Goal: Task Accomplishment & Management: Manage account settings

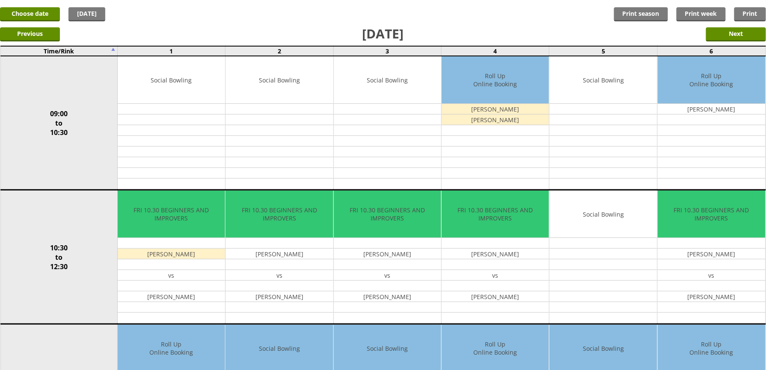
scroll to position [57, 0]
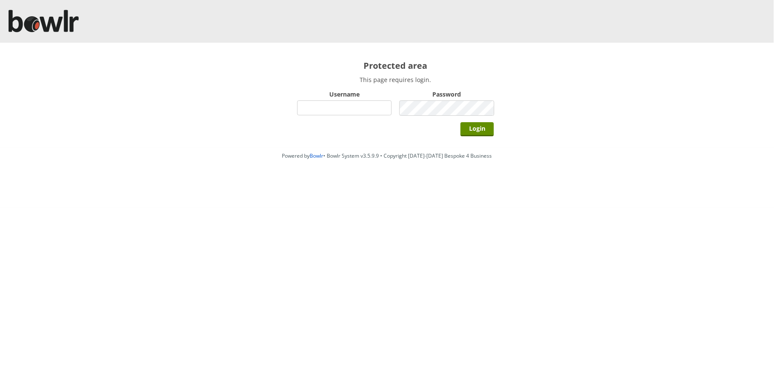
click at [310, 105] on input "Username" at bounding box center [344, 108] width 95 height 15
type input "BarRinkMonitor"
click at [461, 122] on input "Login" at bounding box center [477, 129] width 33 height 14
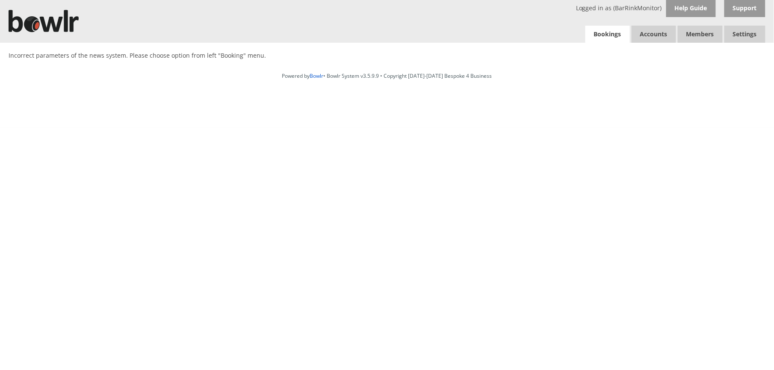
click at [613, 33] on link "Bookings" at bounding box center [608, 35] width 44 height 18
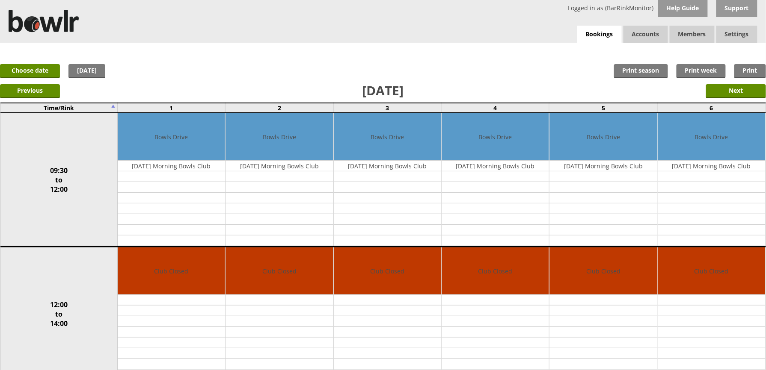
drag, startPoint x: 0, startPoint y: 0, endPoint x: 344, endPoint y: 33, distance: 345.5
click at [344, 33] on div "Logged in as (BarRinkMonitor) Help Guide Support Bookings Accounts Rink Takings…" at bounding box center [383, 21] width 766 height 43
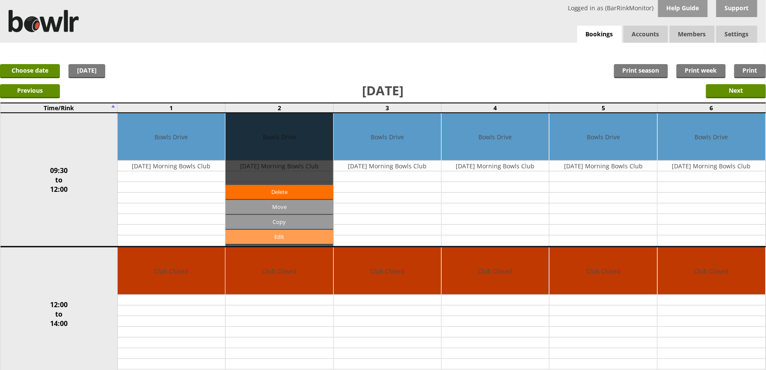
click at [272, 233] on link "Edit" at bounding box center [278, 237] width 107 height 14
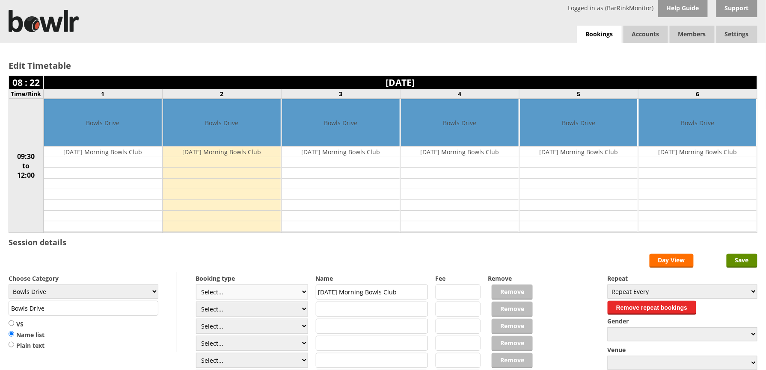
click at [241, 298] on select "Select... Club Competition (Member) Club Competition (Visitor) National (Member…" at bounding box center [252, 292] width 112 height 15
select select "1_50"
click at [196, 287] on select "Select... Club Competition (Member) Club Competition (Visitor) National (Member…" at bounding box center [252, 292] width 112 height 15
type input "5.0000"
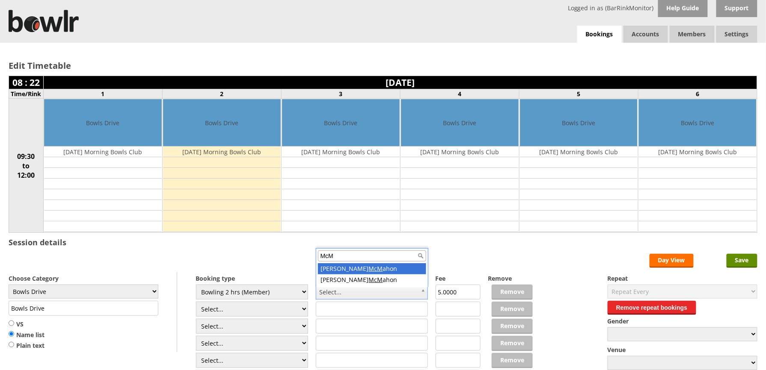
type input "McM"
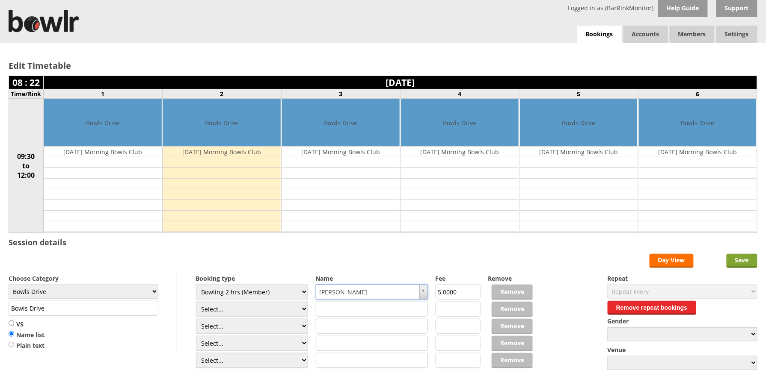
click at [741, 259] on input "Save" at bounding box center [741, 261] width 31 height 14
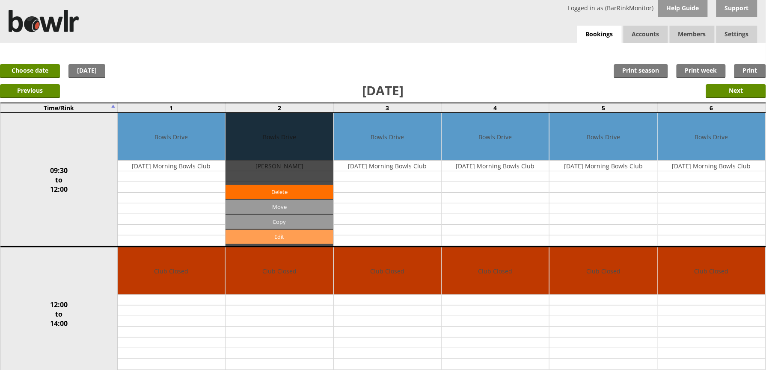
click at [275, 238] on link "Edit" at bounding box center [278, 237] width 107 height 14
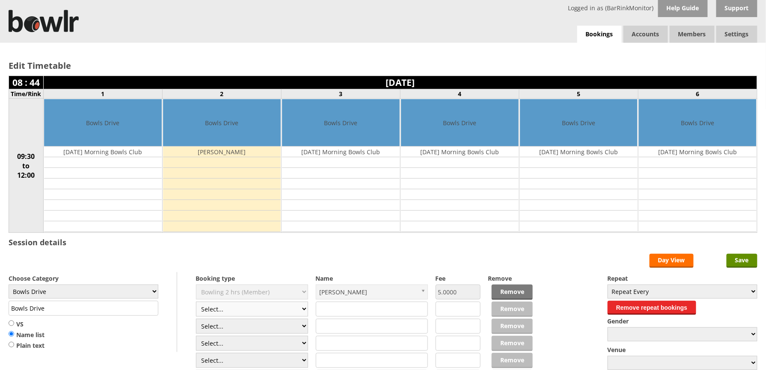
click at [245, 311] on select "Select... Club Competition (Member) Club Competition (Visitor) National (Member…" at bounding box center [252, 309] width 112 height 15
select select "1_50"
click at [196, 304] on select "Select... Club Competition (Member) Club Competition (Visitor) National (Member…" at bounding box center [252, 309] width 112 height 15
type input "5.0000"
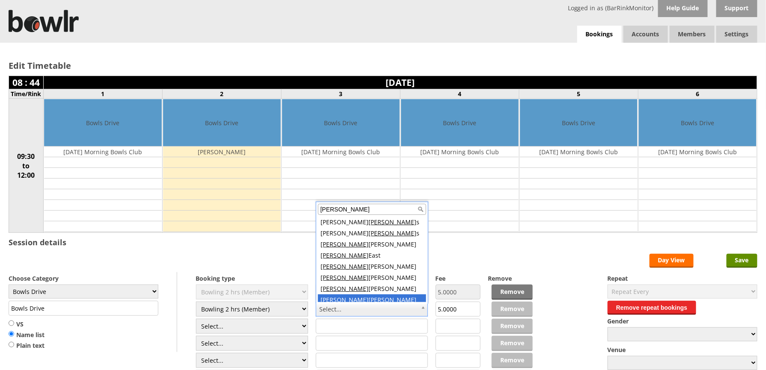
scroll to position [2, 0]
type input "andrew"
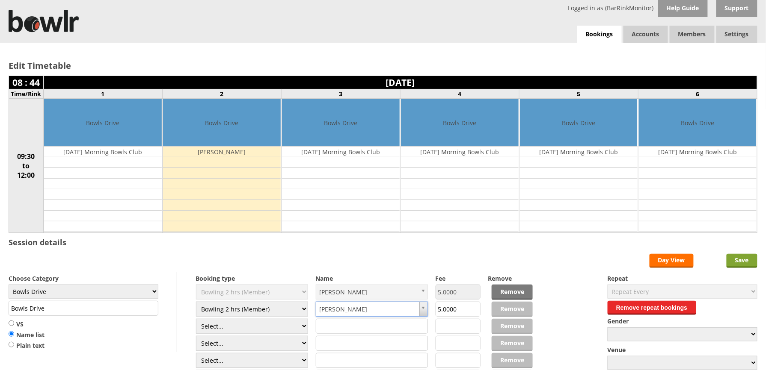
click at [746, 258] on input "Save" at bounding box center [741, 261] width 31 height 14
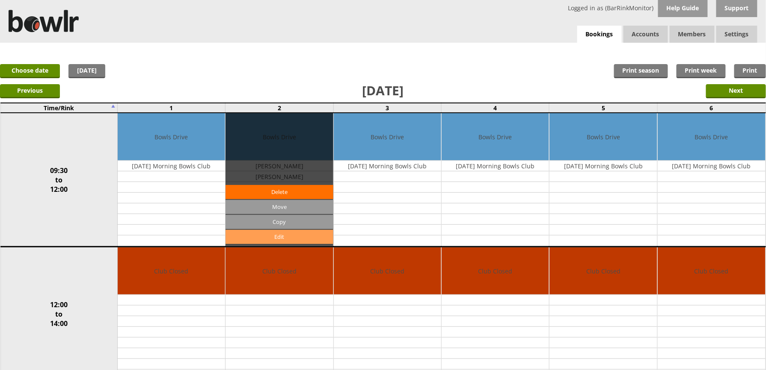
click at [279, 235] on link "Edit" at bounding box center [278, 237] width 107 height 14
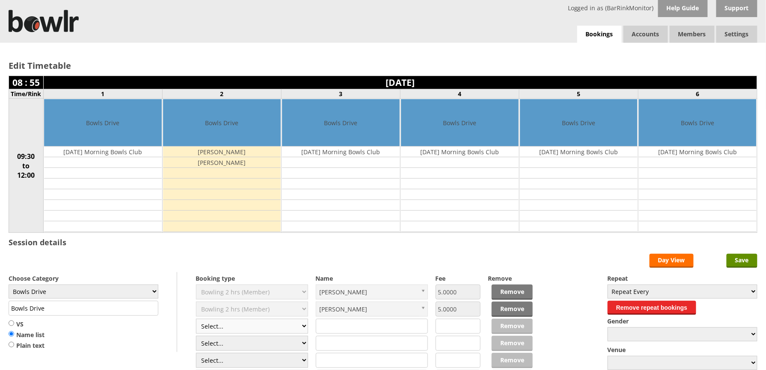
click at [236, 325] on select "Select... Club Competition (Member) Club Competition (Visitor) National (Member…" at bounding box center [252, 326] width 112 height 15
select select "1_50"
click at [196, 321] on select "Select... Club Competition (Member) Club Competition (Visitor) National (Member…" at bounding box center [252, 326] width 112 height 15
type input "5.0000"
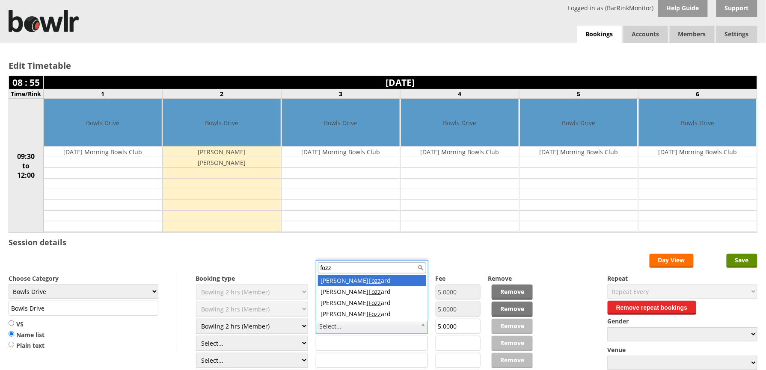
type input "fozz"
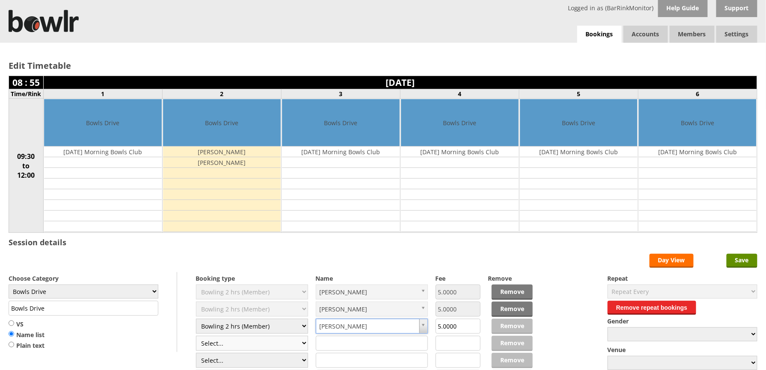
click at [257, 346] on select "Select... Club Competition (Member) Club Competition (Visitor) National (Member…" at bounding box center [252, 343] width 112 height 15
select select "1_50"
click at [196, 338] on select "Select... Club Competition (Member) Club Competition (Visitor) National (Member…" at bounding box center [252, 343] width 112 height 15
type input "5.0000"
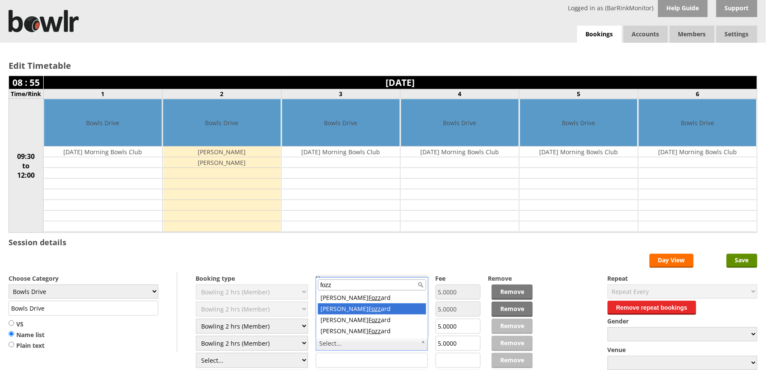
type input "fozz"
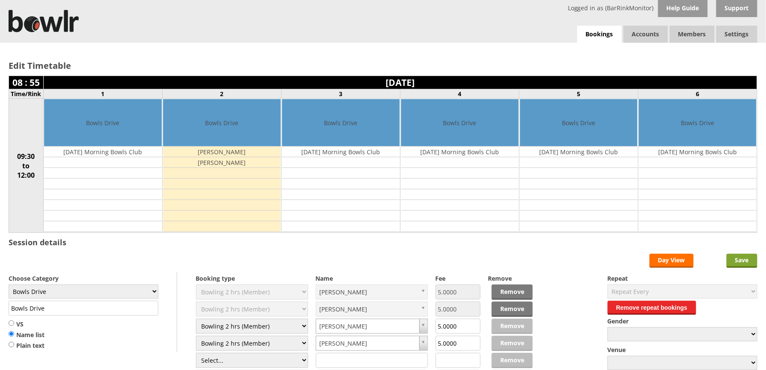
click at [743, 261] on input "Save" at bounding box center [741, 261] width 31 height 14
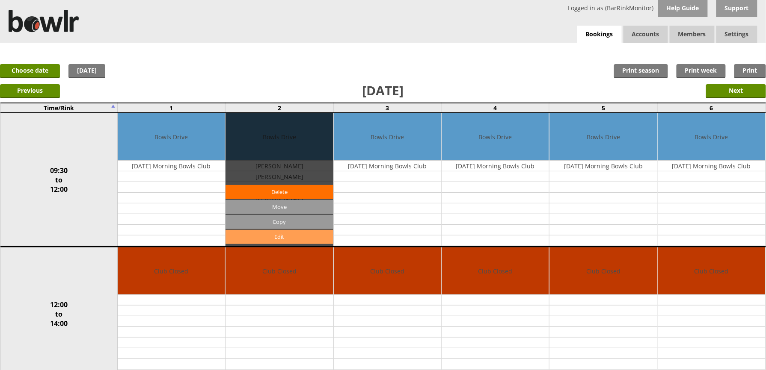
click at [292, 238] on link "Edit" at bounding box center [278, 237] width 107 height 14
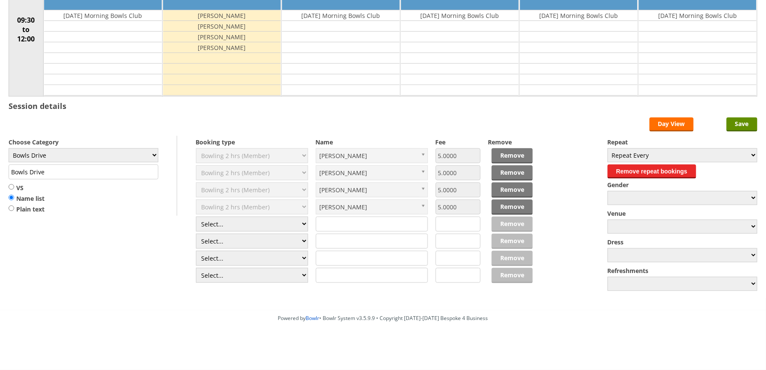
scroll to position [137, 0]
click at [302, 223] on select "Select... Club Competition (Member) Club Competition (Visitor) National (Member…" at bounding box center [252, 224] width 112 height 15
select select "1_50"
click at [196, 218] on select "Select... Club Competition (Member) Club Competition (Visitor) National (Member…" at bounding box center [252, 224] width 112 height 15
type input "5.0000"
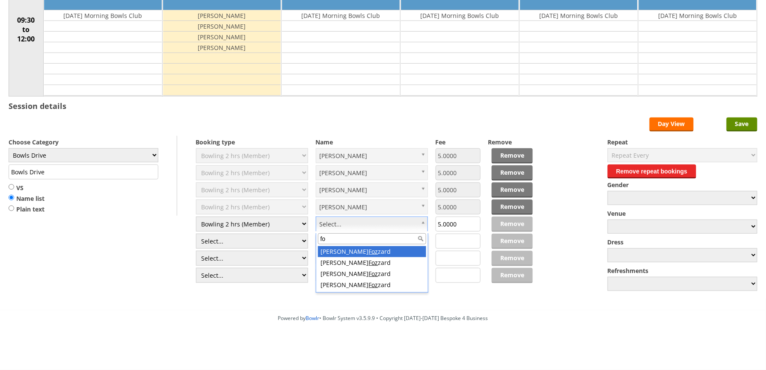
type input "f"
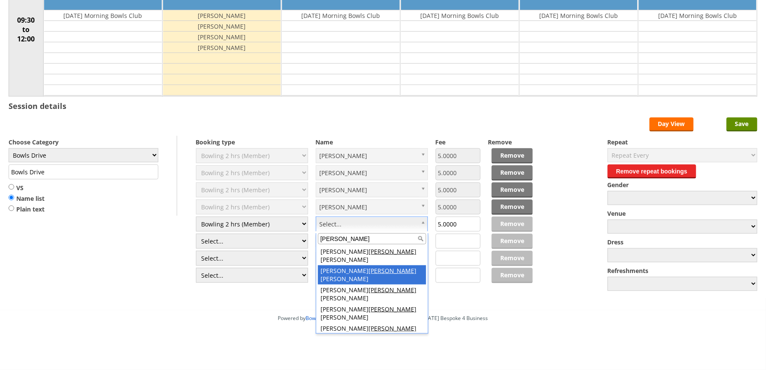
type input "brad"
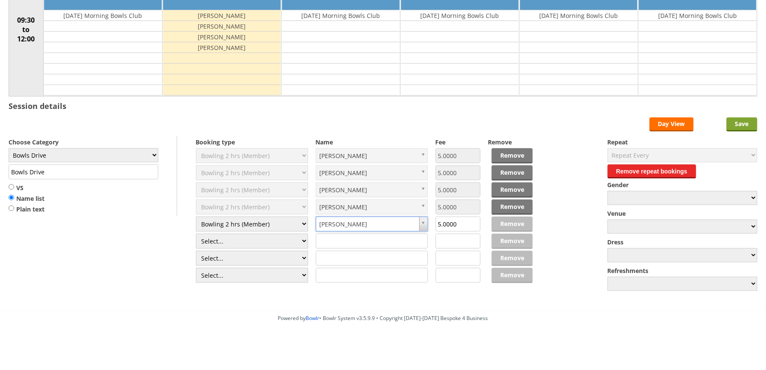
click at [743, 127] on input "Save" at bounding box center [741, 125] width 31 height 14
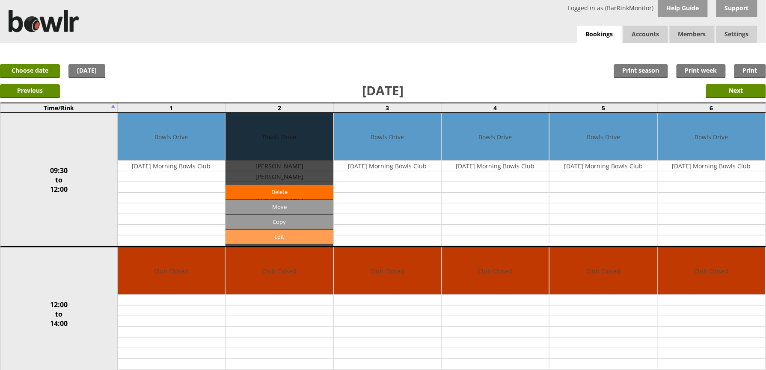
click at [284, 234] on link "Edit" at bounding box center [278, 237] width 107 height 14
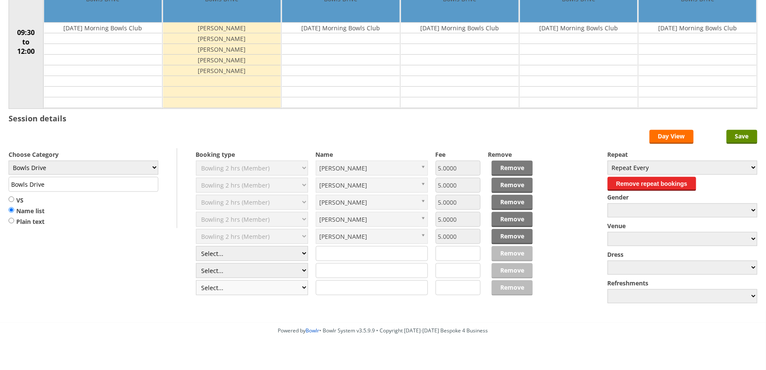
scroll to position [137, 0]
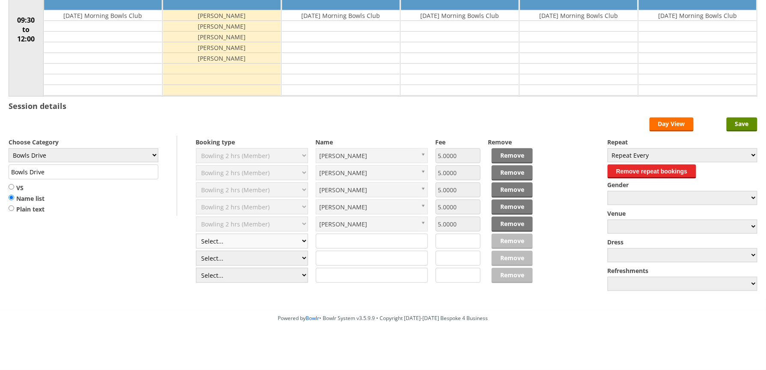
click at [272, 242] on select "Select... Club Competition (Member) Club Competition (Visitor) National (Member…" at bounding box center [252, 241] width 112 height 15
select select "1_50"
click at [196, 235] on select "Select... Club Competition (Member) Club Competition (Visitor) National (Member…" at bounding box center [252, 241] width 112 height 15
type input "5.0000"
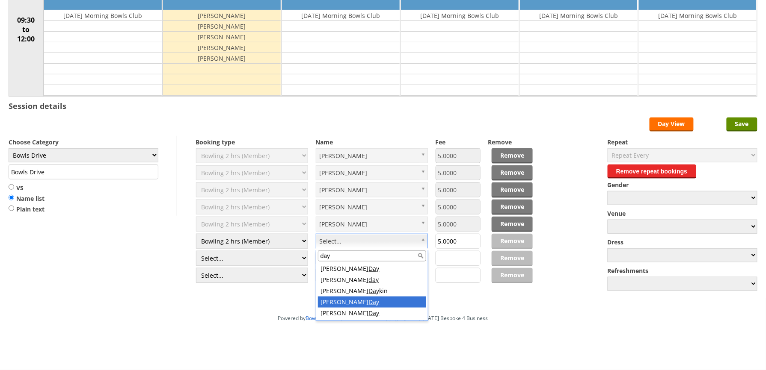
type input "day"
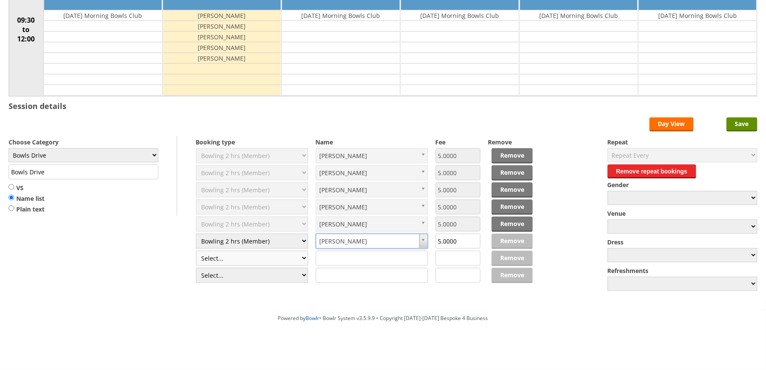
click at [270, 257] on select "Select... Club Competition (Member) Club Competition (Visitor) National (Member…" at bounding box center [252, 258] width 112 height 15
select select "1_50"
click at [196, 252] on select "Select... Club Competition (Member) Club Competition (Visitor) National (Member…" at bounding box center [252, 258] width 112 height 15
type input "5.0000"
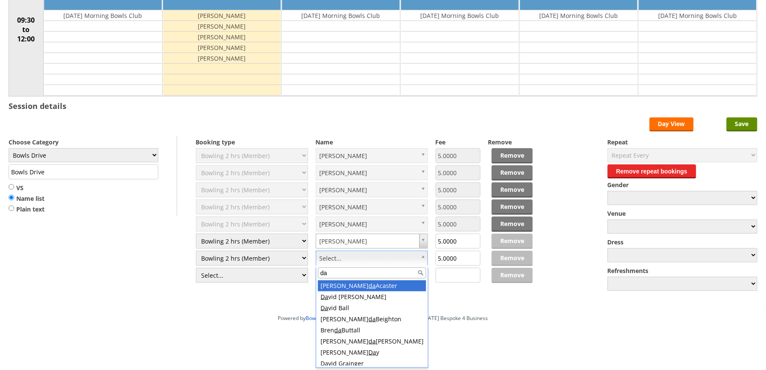
type input "day"
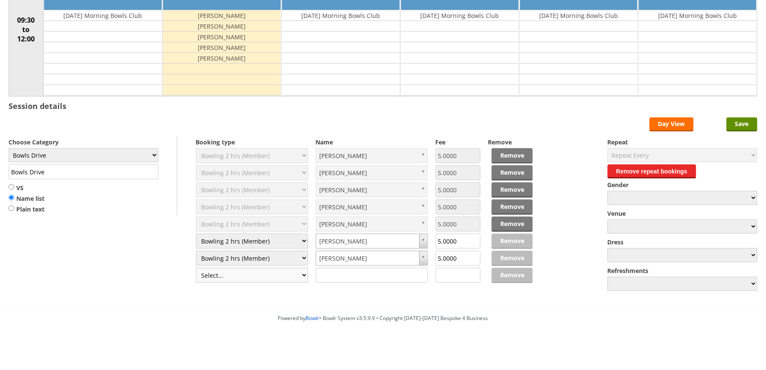
click at [225, 273] on select "Select... Club Competition (Member) Club Competition (Visitor) National (Member…" at bounding box center [252, 275] width 112 height 15
select select "1_50"
click at [196, 269] on select "Select... Club Competition (Member) Club Competition (Visitor) National (Member…" at bounding box center [252, 275] width 112 height 15
type input "5.0000"
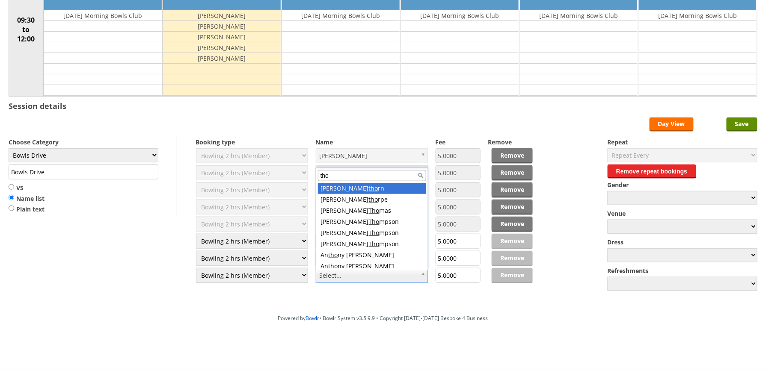
type input "thom"
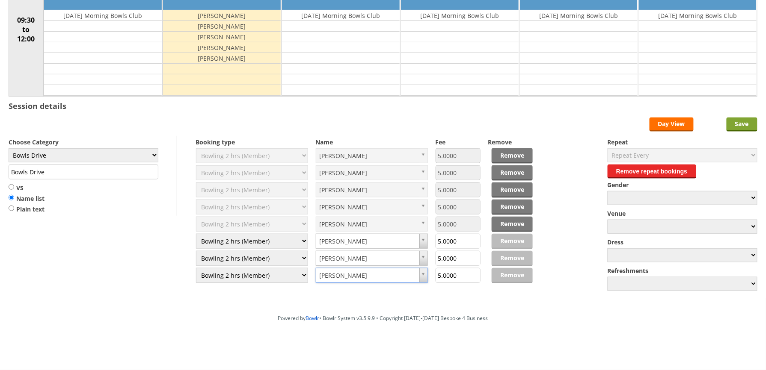
click at [740, 126] on input "Save" at bounding box center [741, 125] width 31 height 14
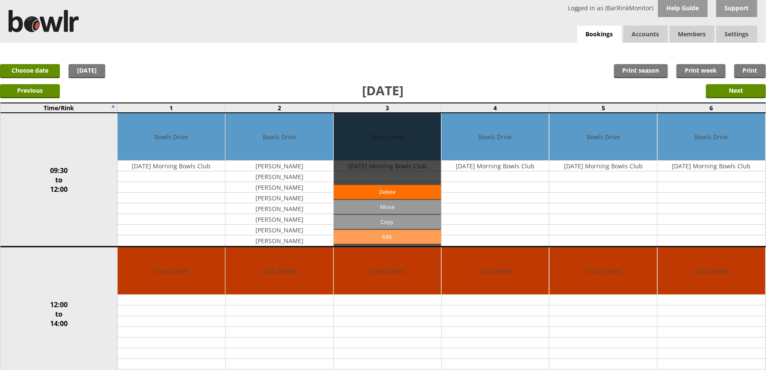
click at [392, 236] on link "Edit" at bounding box center [387, 237] width 107 height 14
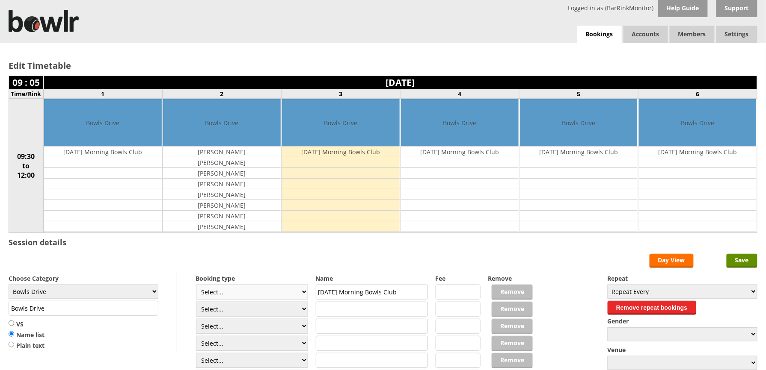
click at [257, 290] on select "Select... Club Competition (Member) Club Competition (Visitor) National (Member…" at bounding box center [252, 292] width 112 height 15
select select "1_50"
click at [196, 287] on select "Select... Club Competition (Member) Club Competition (Visitor) National (Member…" at bounding box center [252, 292] width 112 height 15
type input "5.0000"
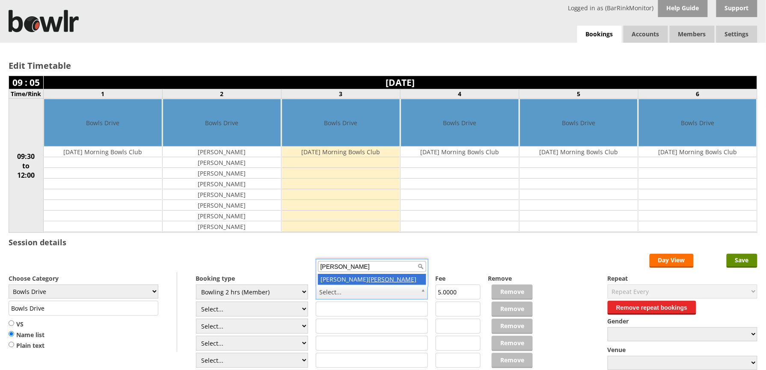
type input "rudd"
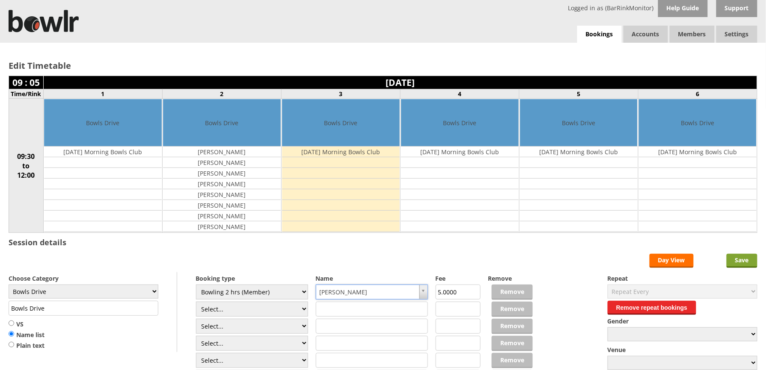
click at [740, 259] on input "Save" at bounding box center [741, 261] width 31 height 14
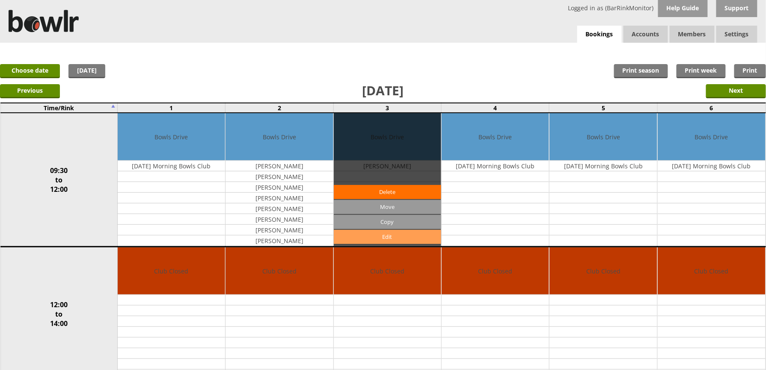
click at [366, 240] on link "Edit" at bounding box center [387, 237] width 107 height 14
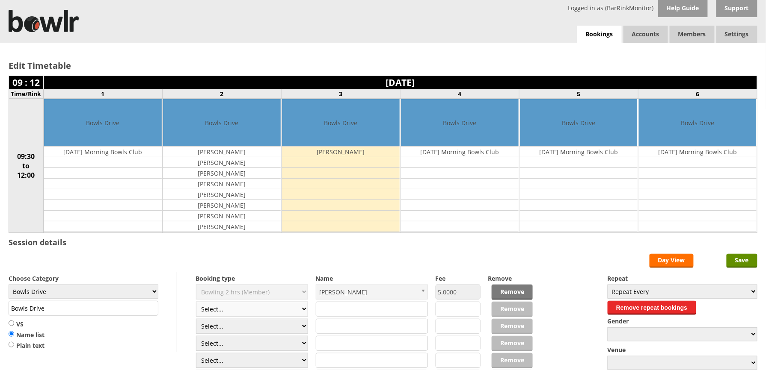
drag, startPoint x: 235, startPoint y: 313, endPoint x: 242, endPoint y: 310, distance: 8.0
click at [235, 313] on select "Select... Club Competition (Member) Club Competition (Visitor) National (Member…" at bounding box center [252, 309] width 112 height 15
select select "1_50"
click at [196, 304] on select "Select... Club Competition (Member) Club Competition (Visitor) National (Member…" at bounding box center [252, 309] width 112 height 15
type input "5.0000"
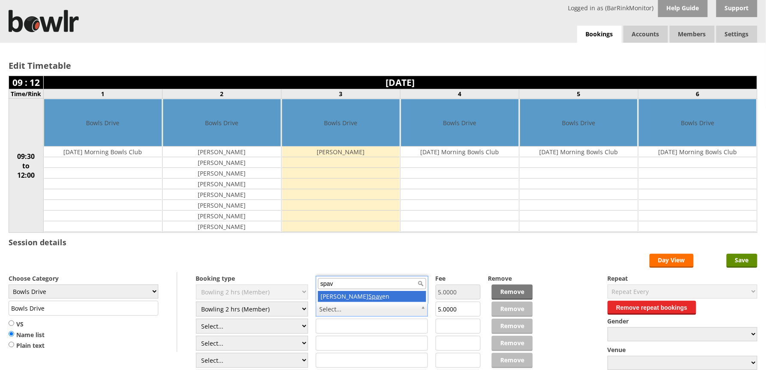
type input "spav"
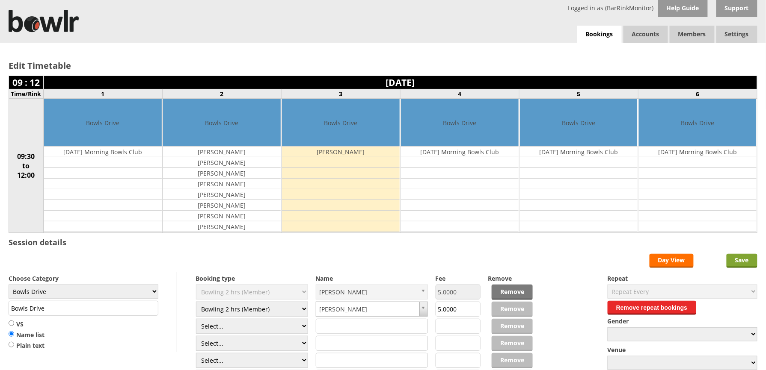
click at [733, 262] on input "Save" at bounding box center [741, 261] width 31 height 14
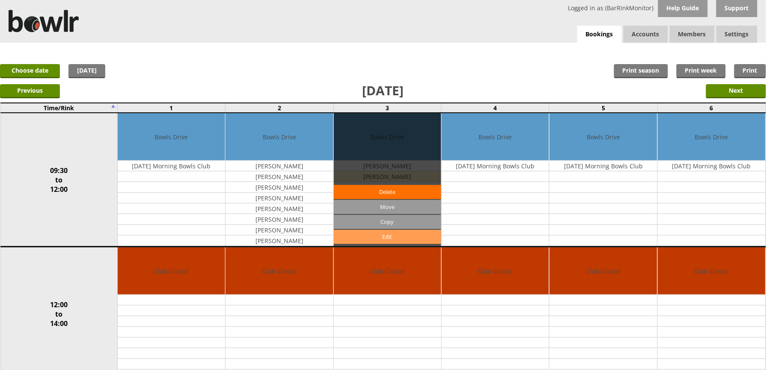
click at [373, 235] on link "Edit" at bounding box center [387, 237] width 107 height 14
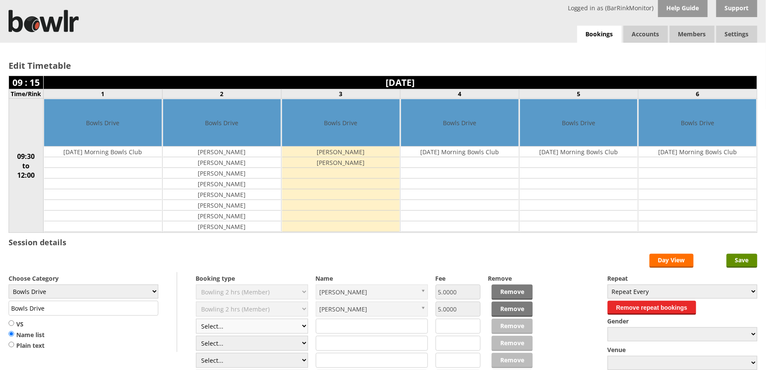
click at [278, 332] on select "Select... Club Competition (Member) Club Competition (Visitor) National (Member…" at bounding box center [252, 326] width 112 height 15
select select "1_50"
click at [196, 321] on select "Select... Club Competition (Member) Club Competition (Visitor) National (Member…" at bounding box center [252, 326] width 112 height 15
type input "5.0000"
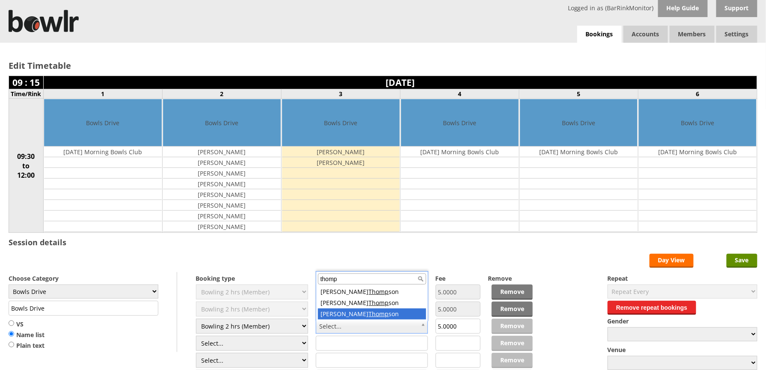
type input "thomp"
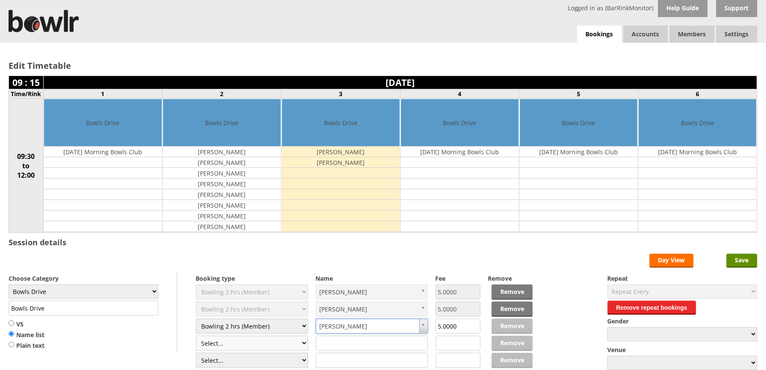
click at [269, 348] on select "Select... Club Competition (Member) Club Competition (Visitor) National (Member…" at bounding box center [252, 343] width 112 height 15
select select "1_50"
click at [196, 338] on select "Select... Club Competition (Member) Club Competition (Visitor) National (Member…" at bounding box center [252, 343] width 112 height 15
type input "5.0000"
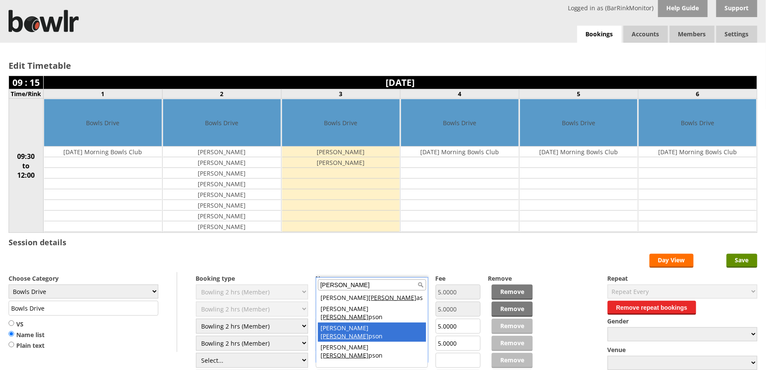
type input "thom"
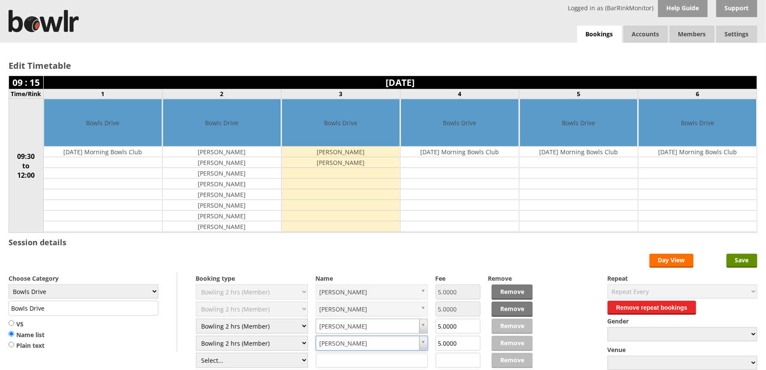
scroll to position [57, 0]
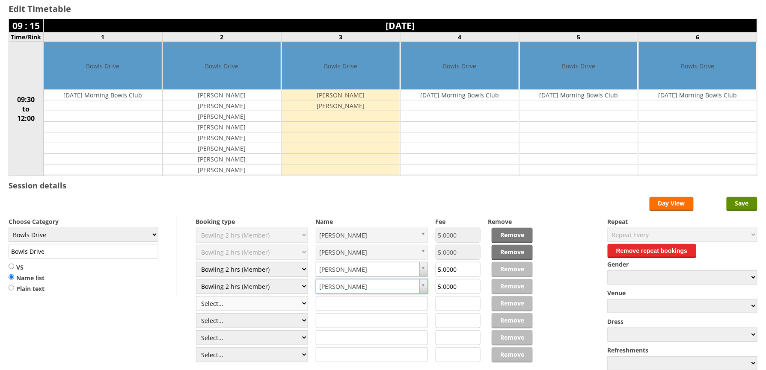
click at [269, 304] on select "Select... Club Competition (Member) Club Competition (Visitor) National (Member…" at bounding box center [252, 303] width 112 height 15
select select "1_50"
click at [196, 298] on select "Select... Club Competition (Member) Club Competition (Visitor) National (Member…" at bounding box center [252, 303] width 112 height 15
type input "5.0000"
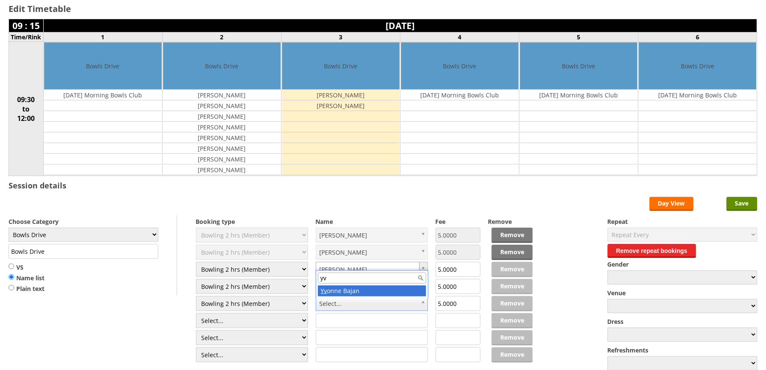
type input "yv"
click at [267, 327] on select "Select... Club Competition (Member) Club Competition (Visitor) National (Member…" at bounding box center [252, 321] width 112 height 15
select select "1_50"
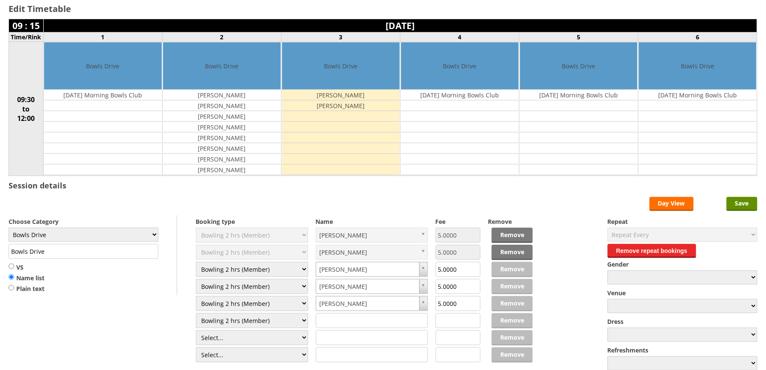
click at [196, 315] on select "Select... Club Competition (Member) Club Competition (Visitor) National (Member…" at bounding box center [252, 321] width 112 height 15
type input "5.0000"
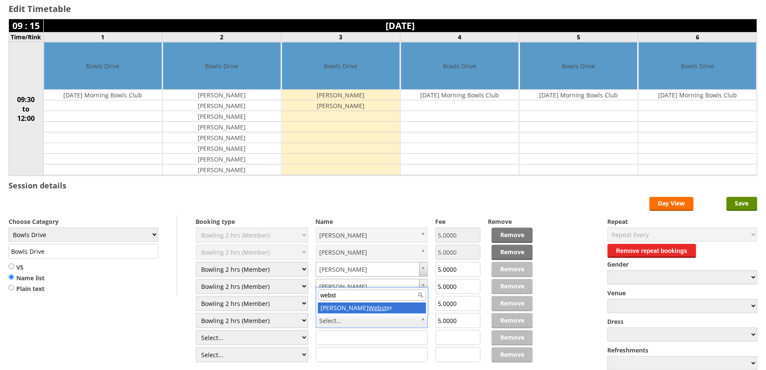
type input "webst"
click at [736, 198] on div "Edit Timetable 09 : 15 Saturday 11th October 2025 Time/Rink 1 2 3 4 5 6 09:30 t…" at bounding box center [383, 188] width 766 height 404
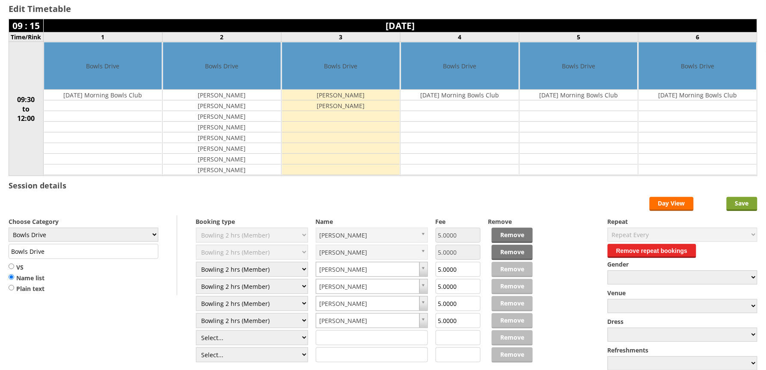
click at [739, 206] on input "Save" at bounding box center [741, 204] width 31 height 14
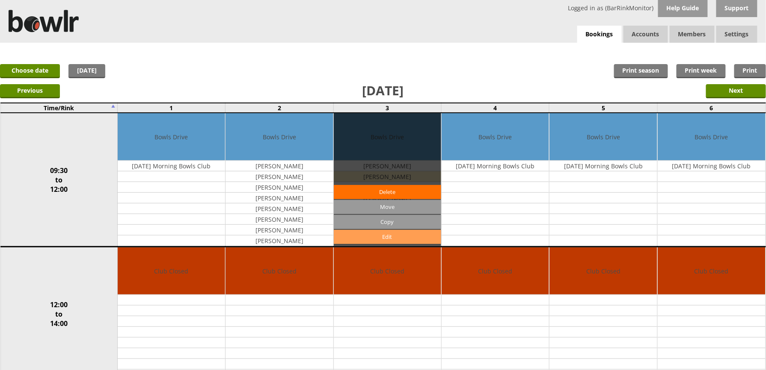
click at [391, 238] on link "Edit" at bounding box center [387, 237] width 107 height 14
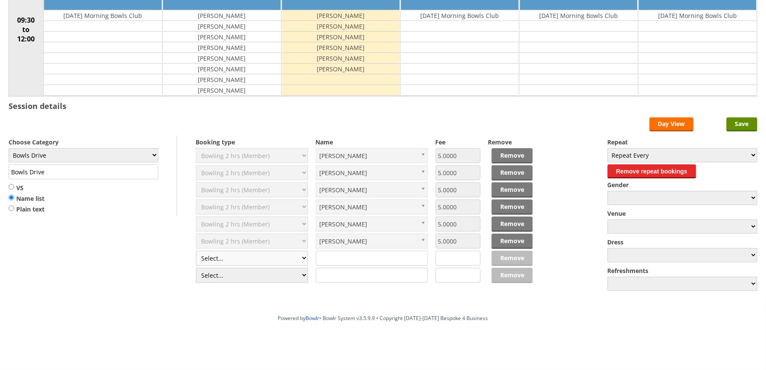
scroll to position [137, 0]
click at [258, 257] on select "Select... Club Competition (Member) Club Competition (Visitor) National (Member…" at bounding box center [252, 258] width 112 height 15
select select "1_50"
click at [196, 252] on select "Select... Club Competition (Member) Club Competition (Visitor) National (Member…" at bounding box center [252, 258] width 112 height 15
type input "5.0000"
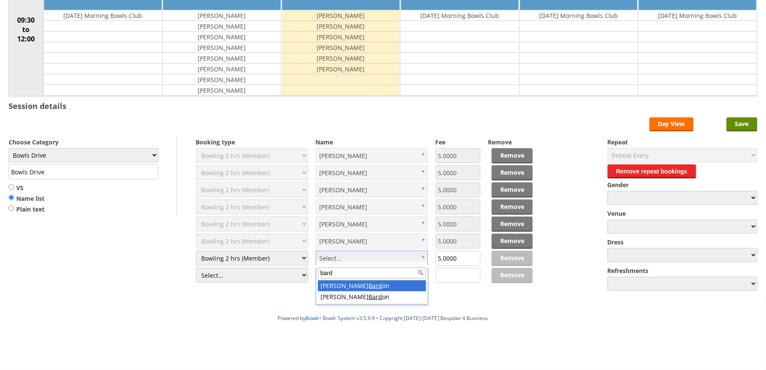
type input "bard"
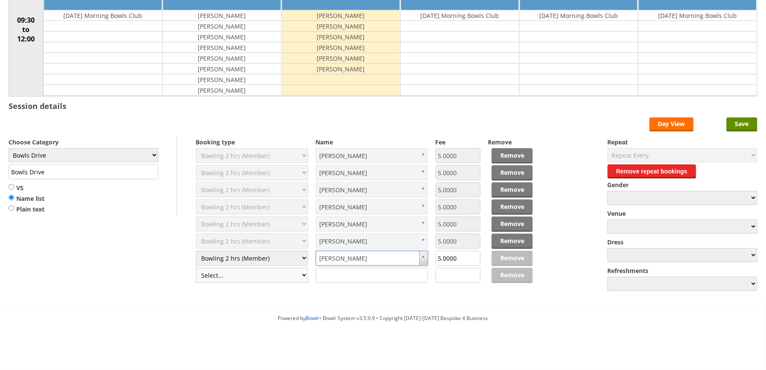
click at [269, 277] on select "Select... Club Competition (Member) Club Competition (Visitor) National (Member…" at bounding box center [252, 275] width 112 height 15
select select "1_50"
click at [196, 269] on select "Select... Club Competition (Member) Club Competition (Visitor) National (Member…" at bounding box center [252, 275] width 112 height 15
type input "5.0000"
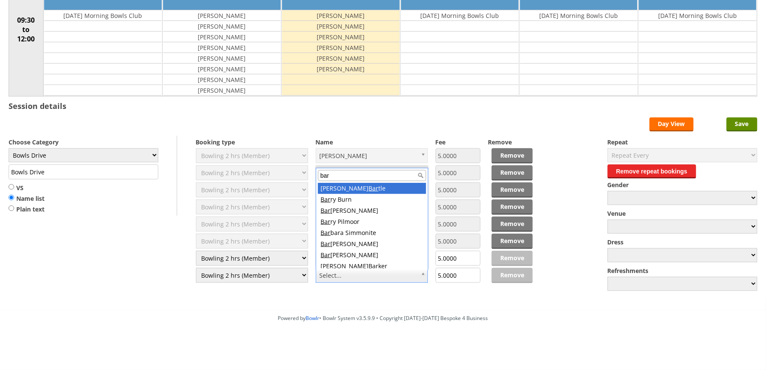
type input "bard"
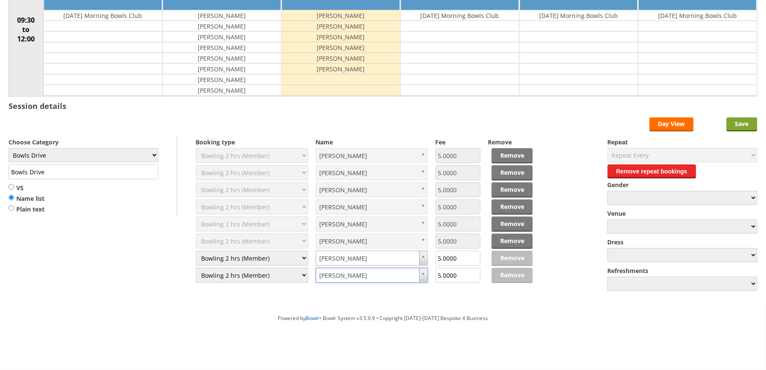
click at [743, 124] on input "Save" at bounding box center [741, 125] width 31 height 14
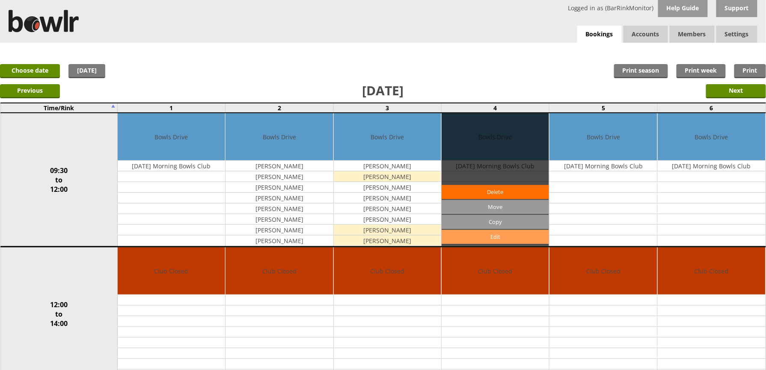
click at [488, 235] on link "Edit" at bounding box center [494, 237] width 107 height 14
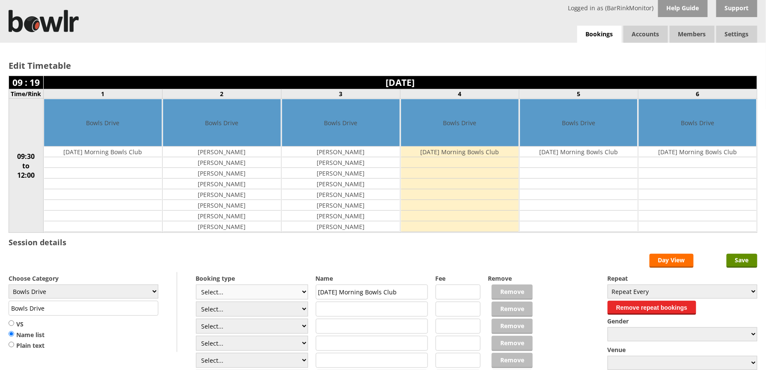
click at [279, 293] on select "Select... Club Competition (Member) Club Competition (Visitor) National (Member…" at bounding box center [252, 292] width 112 height 15
select select "1_48"
click at [196, 287] on select "Select... Club Competition (Member) Club Competition (Visitor) National (Member…" at bounding box center [252, 292] width 112 height 15
type input "4.0000"
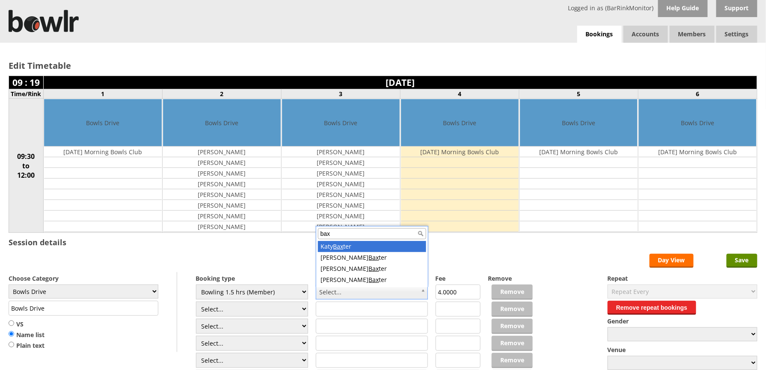
type input "baxt"
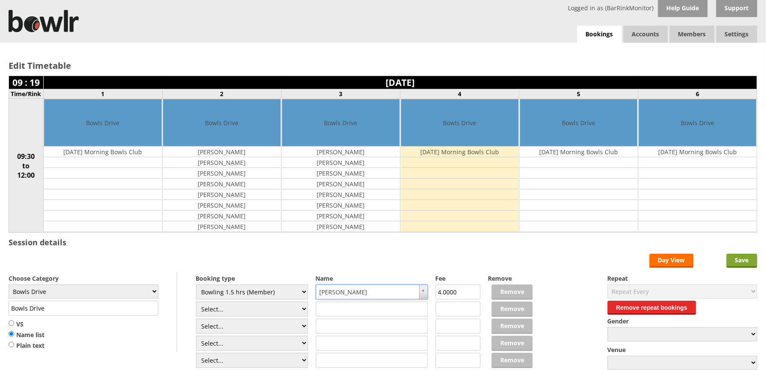
click at [741, 258] on input "Save" at bounding box center [741, 261] width 31 height 14
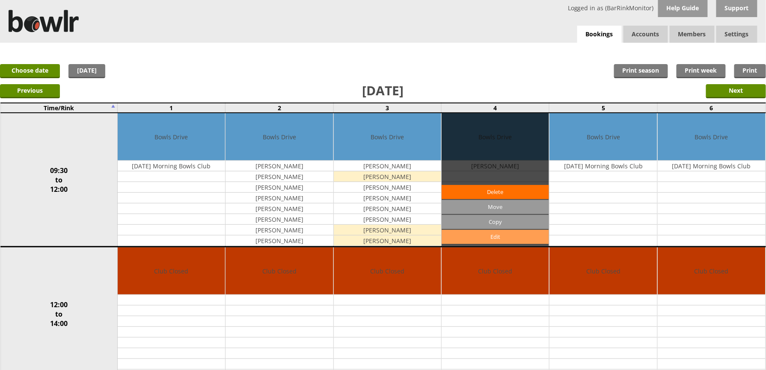
click at [498, 237] on link "Edit" at bounding box center [494, 237] width 107 height 14
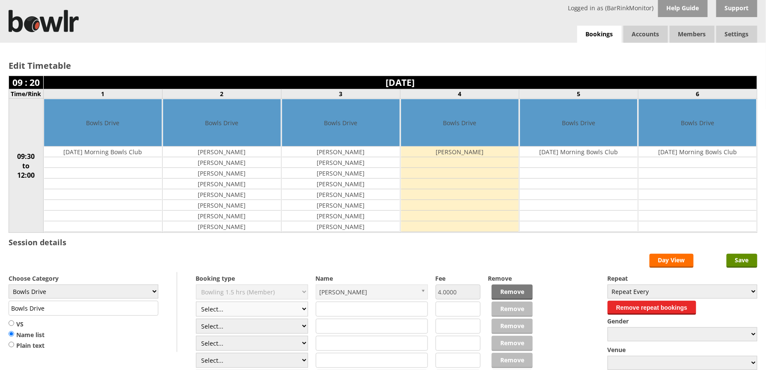
click at [263, 314] on select "Select... Club Competition (Member) Club Competition (Visitor) National (Member…" at bounding box center [252, 309] width 112 height 15
select select "1_50"
click at [196, 304] on select "Select... Club Competition (Member) Club Competition (Visitor) National (Member…" at bounding box center [252, 309] width 112 height 15
type input "5.0000"
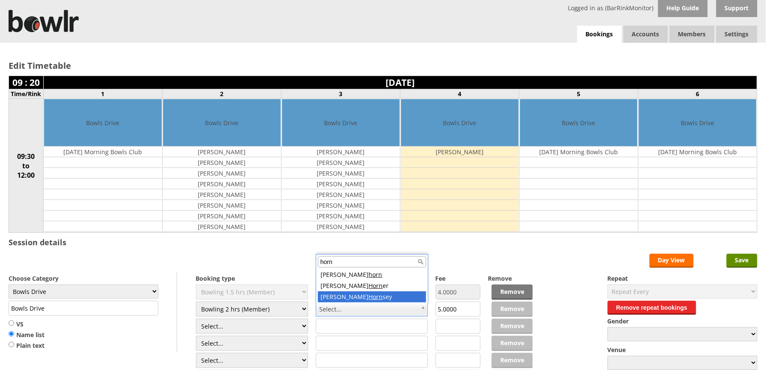
type input "horn"
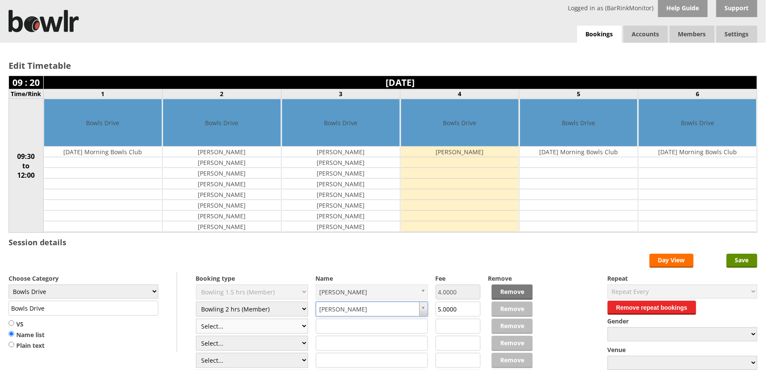
click at [263, 329] on select "Select... Club Competition (Member) Club Competition (Visitor) National (Member…" at bounding box center [252, 326] width 112 height 15
select select "1_50"
click at [196, 321] on select "Select... Club Competition (Member) Club Competition (Visitor) National (Member…" at bounding box center [252, 326] width 112 height 15
type input "5.0000"
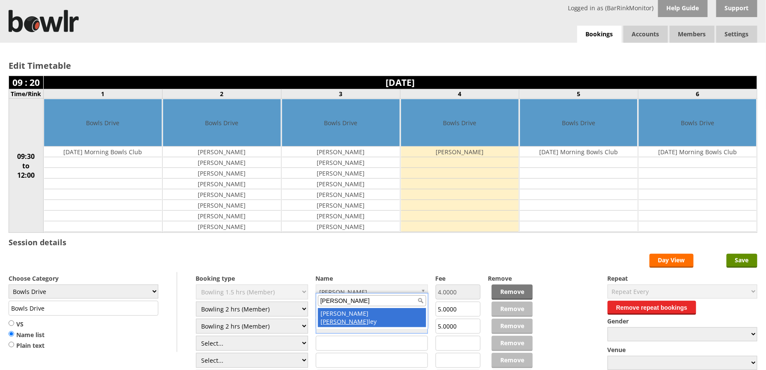
type input "hunt"
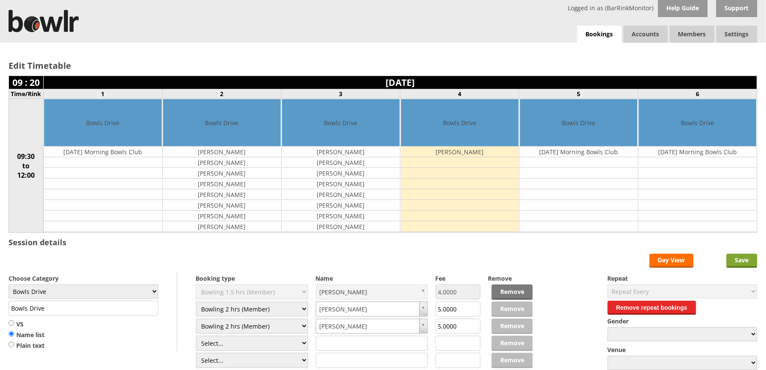
click at [738, 260] on input "Save" at bounding box center [741, 261] width 31 height 14
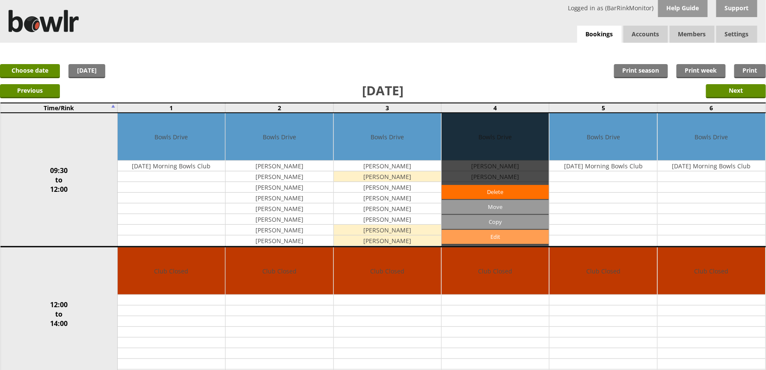
click at [501, 242] on link "Edit" at bounding box center [494, 237] width 107 height 14
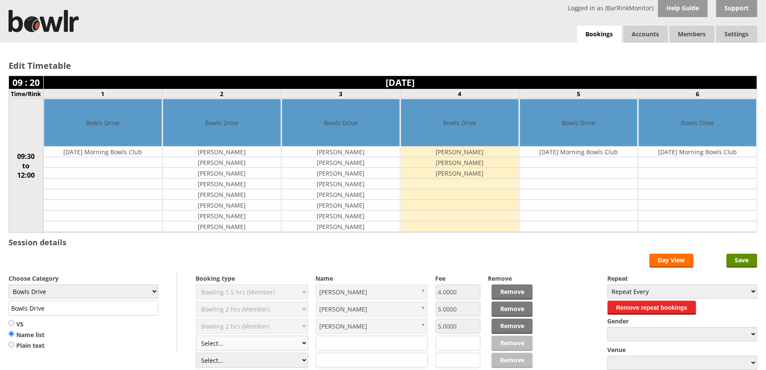
click at [254, 349] on select "Select... Club Competition (Member) Club Competition (Visitor) National (Member…" at bounding box center [252, 343] width 112 height 15
select select "1_50"
click at [196, 338] on select "Select... Club Competition (Member) Club Competition (Visitor) National (Member…" at bounding box center [252, 343] width 112 height 15
type input "5.0000"
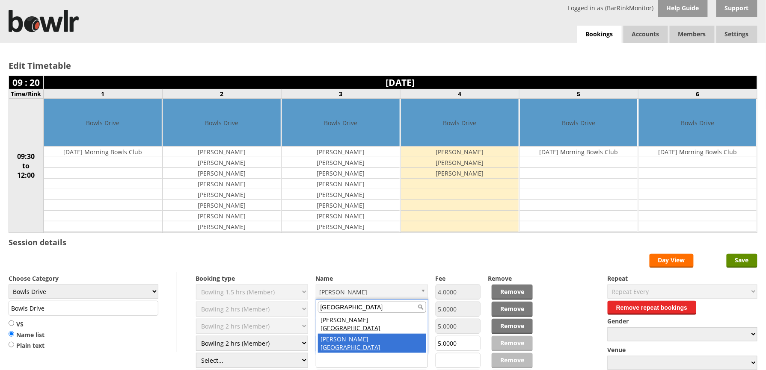
type input "lyon"
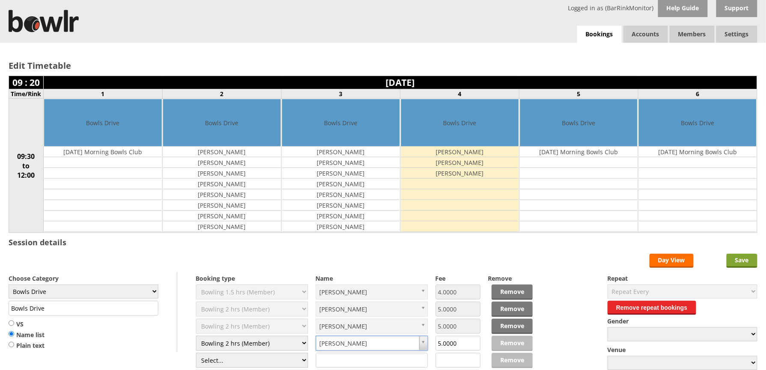
click at [739, 260] on input "Save" at bounding box center [741, 261] width 31 height 14
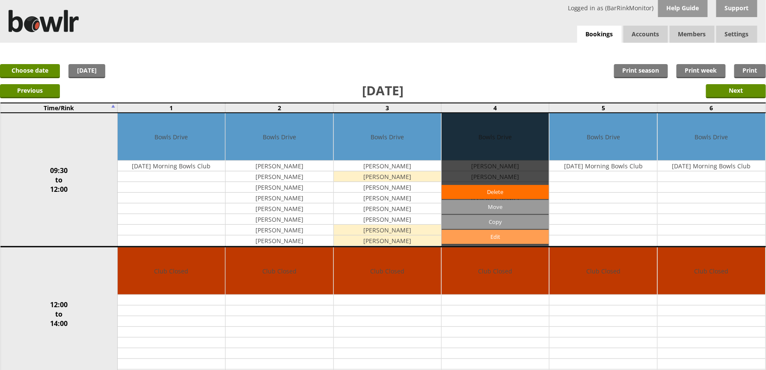
click at [507, 241] on link "Edit" at bounding box center [494, 237] width 107 height 14
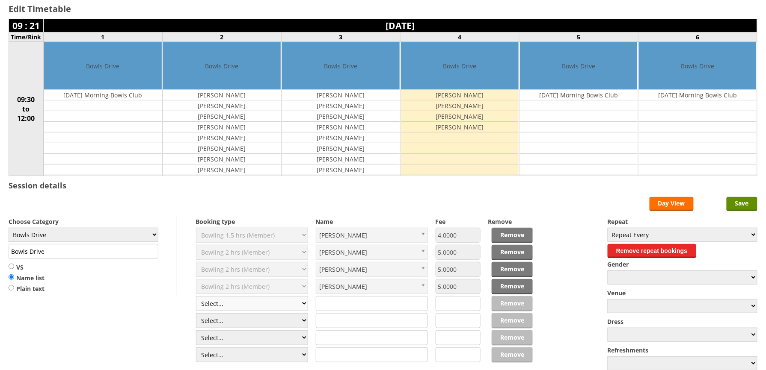
scroll to position [57, 0]
click at [211, 305] on select "Select... Club Competition (Member) Club Competition (Visitor) National (Member…" at bounding box center [252, 303] width 112 height 15
select select "1_50"
click at [196, 298] on select "Select... Club Competition (Member) Club Competition (Visitor) National (Member…" at bounding box center [252, 303] width 112 height 15
type input "5.0000"
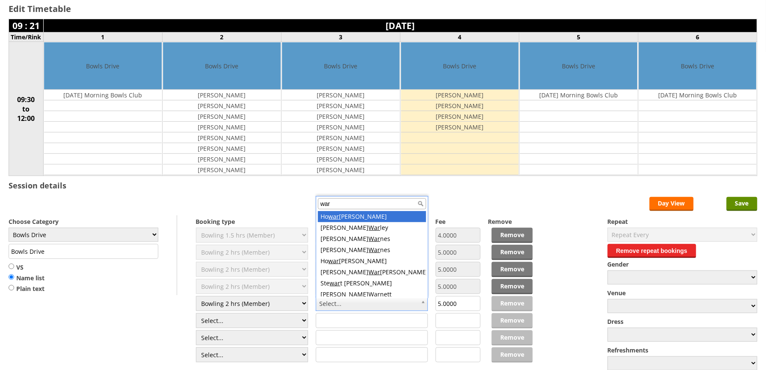
type input "warn"
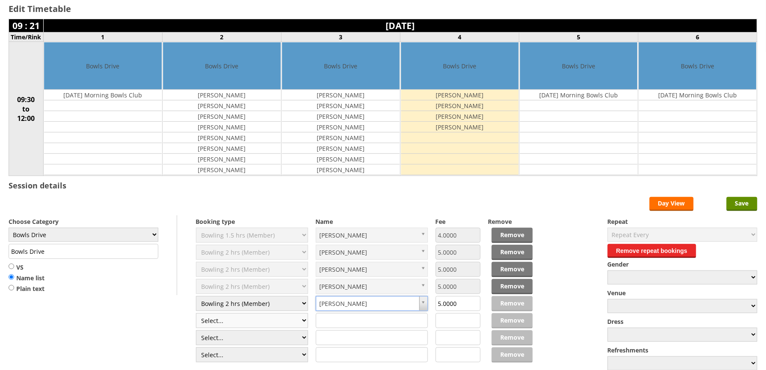
click at [273, 323] on select "Select... Club Competition (Member) Club Competition (Visitor) National (Member…" at bounding box center [252, 321] width 112 height 15
select select "1_50"
click at [196, 315] on select "Select... Club Competition (Member) Club Competition (Visitor) National (Member…" at bounding box center [252, 321] width 112 height 15
type input "5.0000"
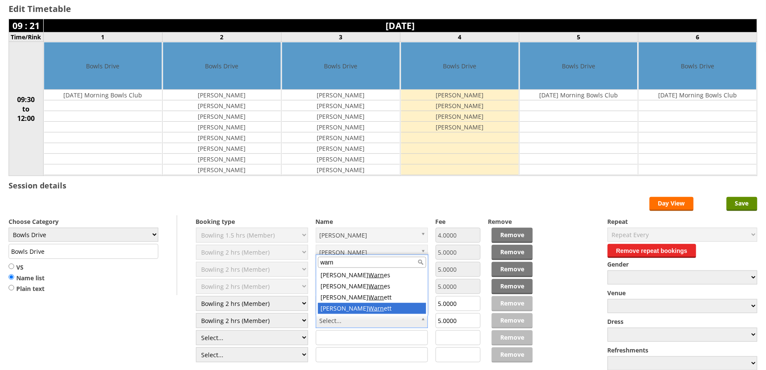
type input "warn"
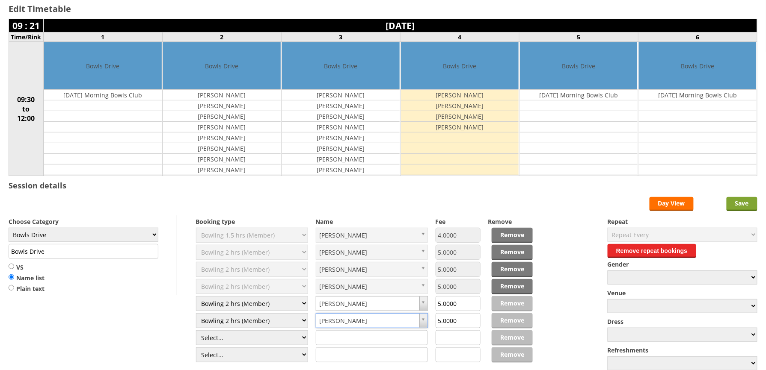
click at [742, 207] on input "Save" at bounding box center [741, 204] width 31 height 14
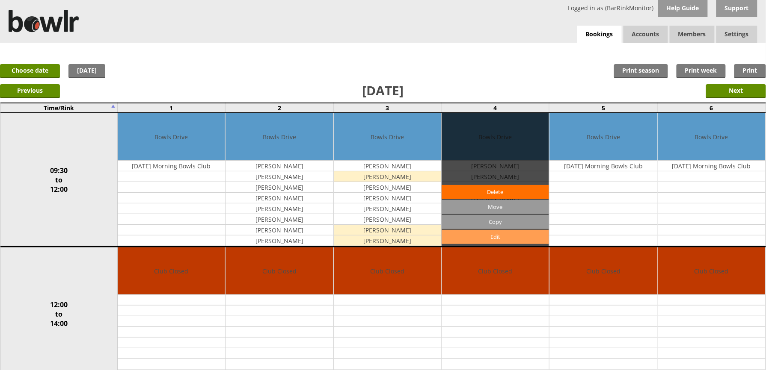
click at [498, 243] on link "Edit" at bounding box center [494, 237] width 107 height 14
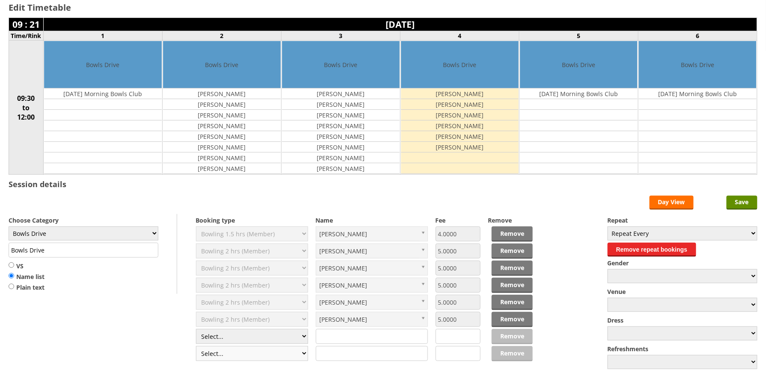
scroll to position [137, 0]
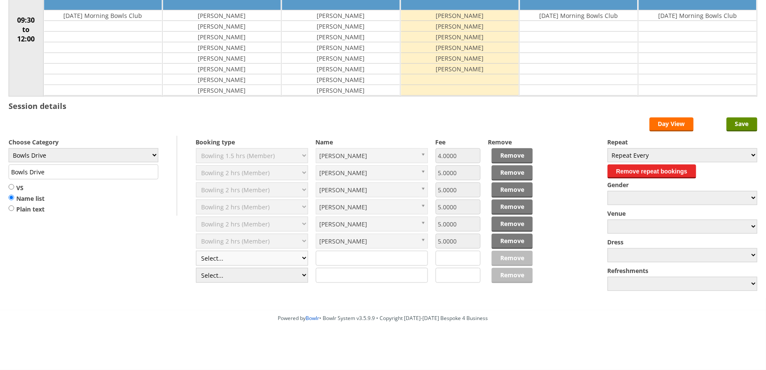
click at [243, 258] on select "Select... Club Competition (Member) Club Competition (Visitor) National (Member…" at bounding box center [252, 258] width 112 height 15
select select "1_50"
click at [196, 252] on select "Select... Club Competition (Member) Club Competition (Visitor) National (Member…" at bounding box center [252, 258] width 112 height 15
type input "5.0000"
drag, startPoint x: 280, startPoint y: 225, endPoint x: 221, endPoint y: 321, distance: 112.7
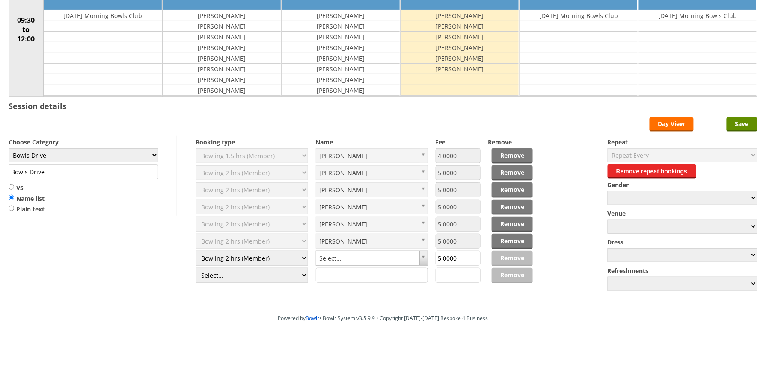
click at [222, 321] on div "Powered by Bowlr • Bowlr System v3.5.9.9 • Copyright [DATE]-[DATE] Bespoke 4 Bu…" at bounding box center [383, 318] width 766 height 7
type input "wool"
click at [740, 129] on input "Save" at bounding box center [741, 125] width 31 height 14
